Goal: Task Accomplishment & Management: Use online tool/utility

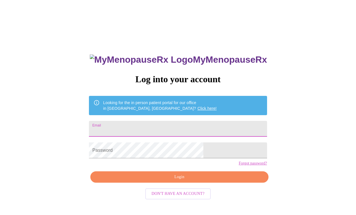
type input "[EMAIL_ADDRESS][DOMAIN_NAME]"
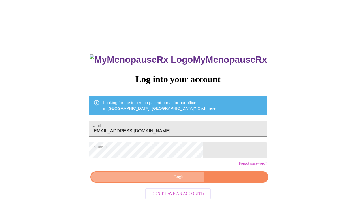
click at [174, 180] on span "Login" at bounding box center [179, 176] width 165 height 7
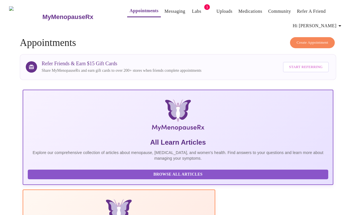
click at [130, 13] on button "Appointments" at bounding box center [143, 11] width 33 height 12
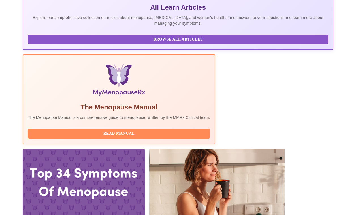
scroll to position [144, 0]
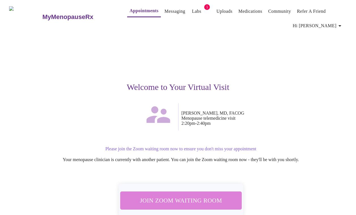
click at [178, 193] on button "Join Zoom Waiting Room" at bounding box center [180, 200] width 121 height 18
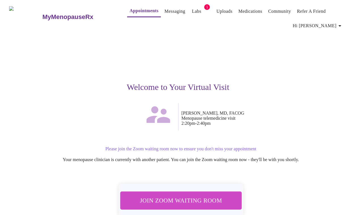
click at [182, 200] on span "Join Zoom Waiting Room" at bounding box center [180, 200] width 106 height 10
